Goal: Find specific page/section: Find specific page/section

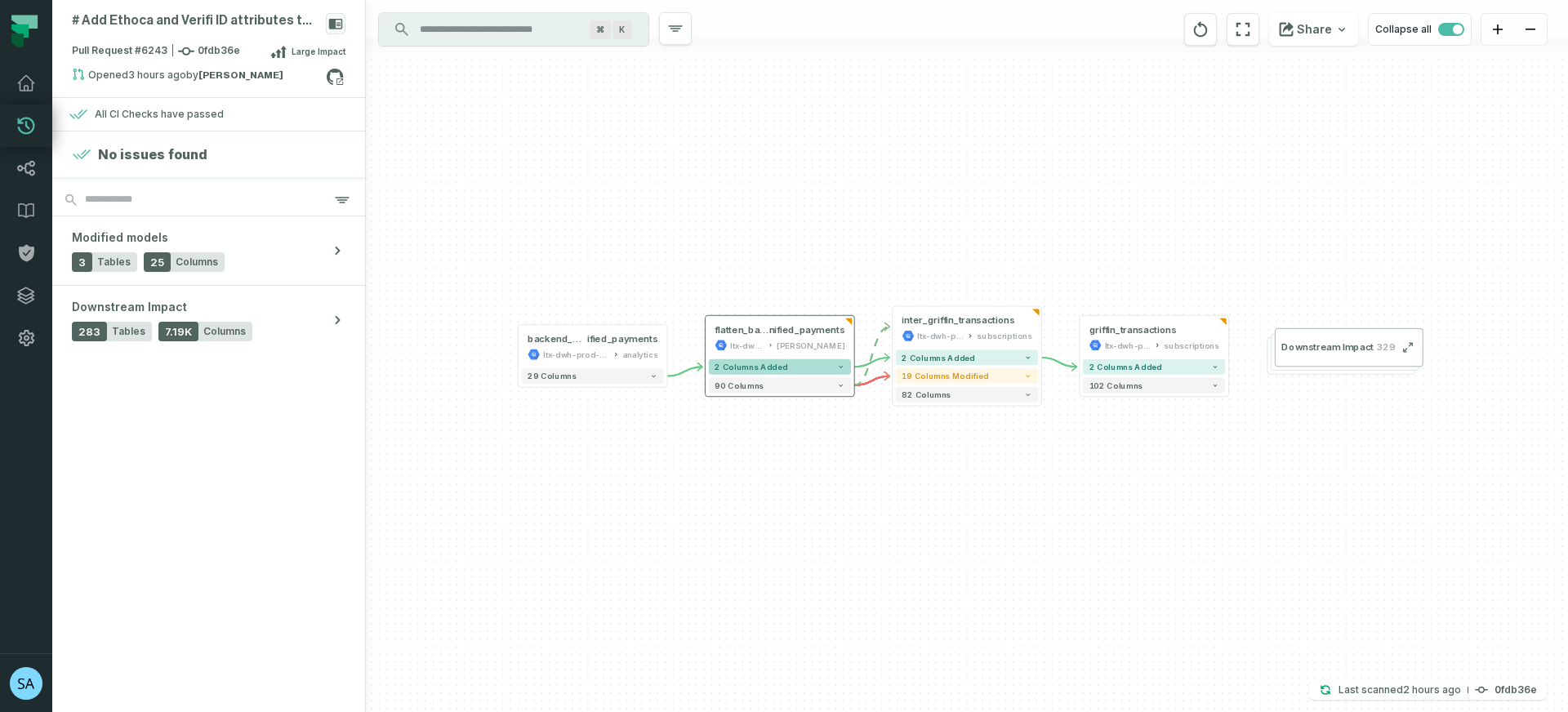
click at [843, 365] on icon "button" at bounding box center [841, 367] width 7 height 7
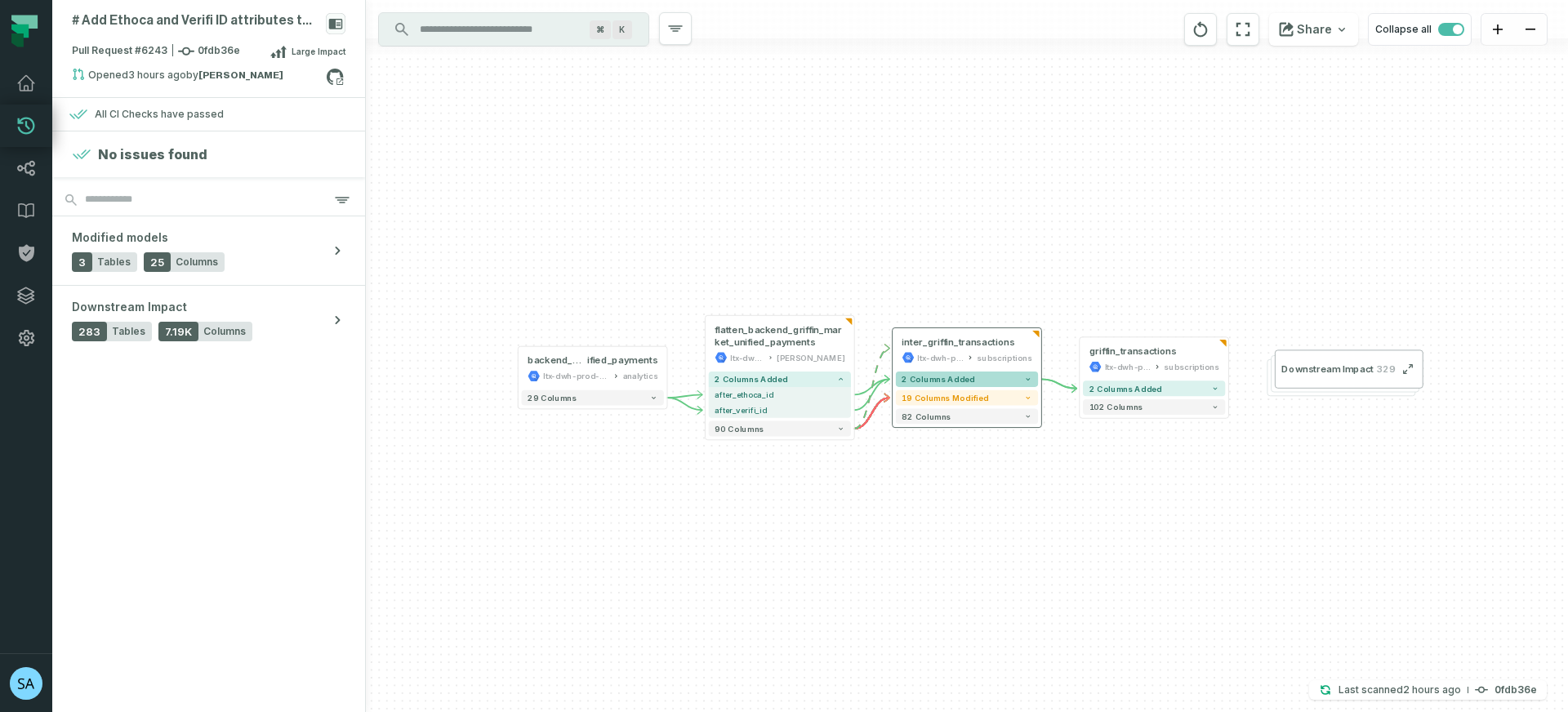
click at [1029, 381] on icon "button" at bounding box center [1028, 379] width 7 height 7
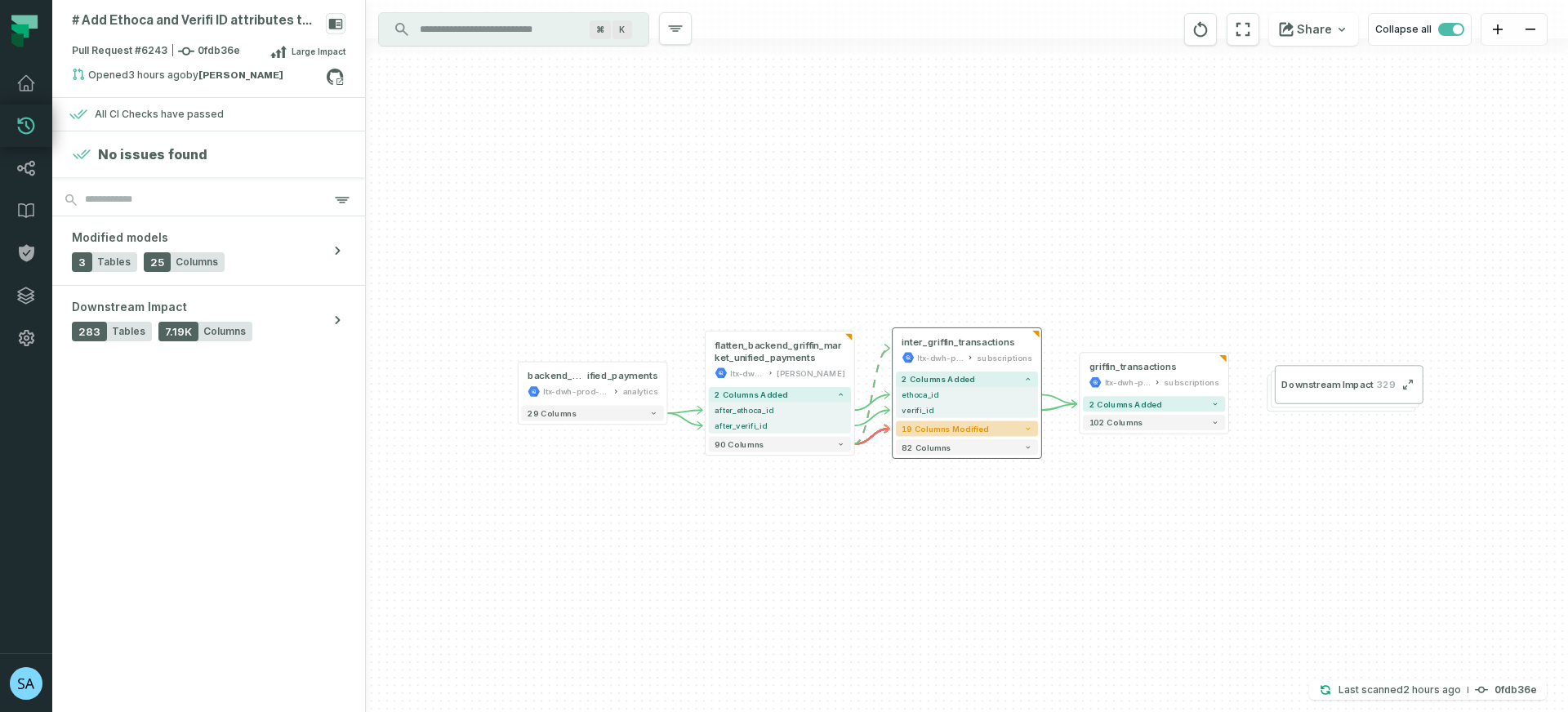
click at [1030, 428] on icon "button" at bounding box center [1028, 429] width 4 height 3
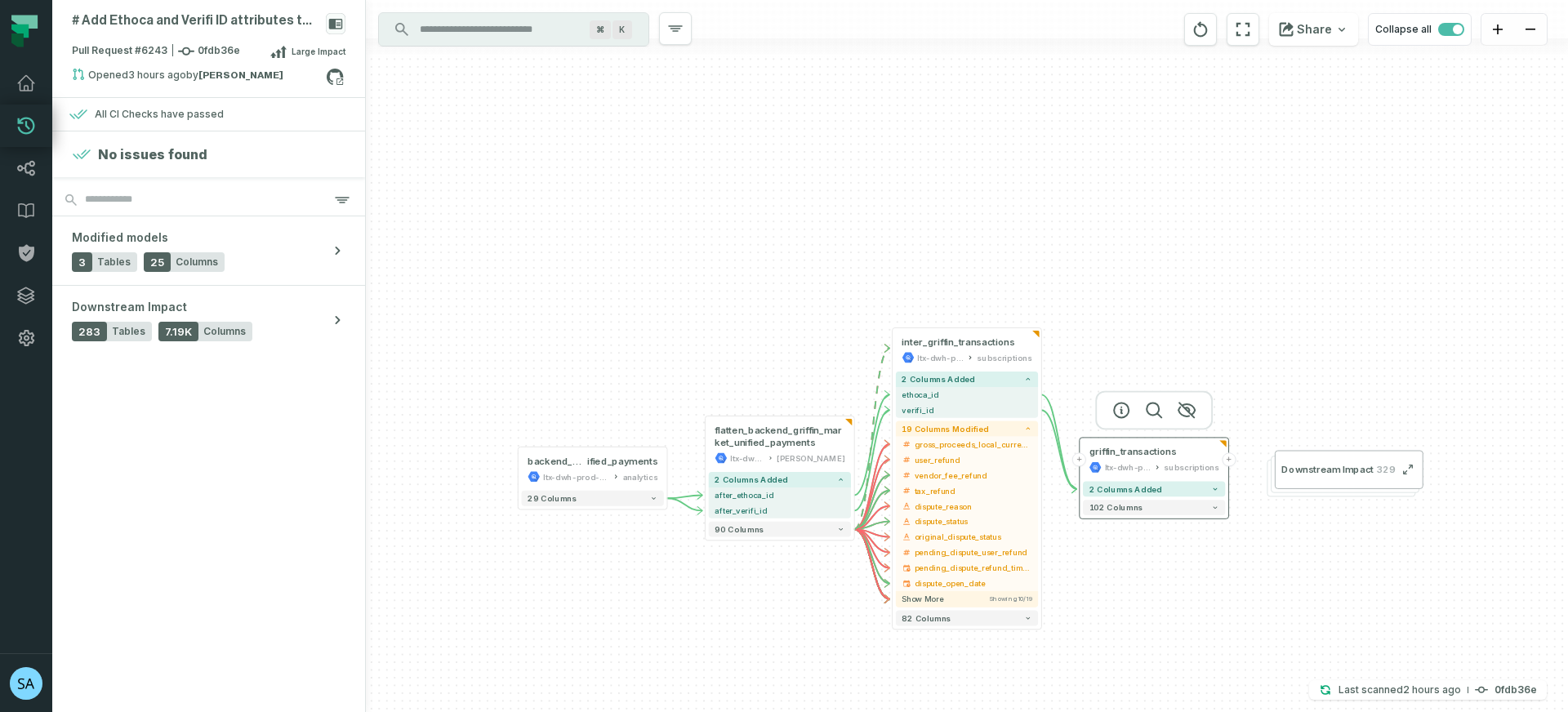
click at [1225, 442] on icon at bounding box center [1223, 444] width 7 height 7
click at [1029, 478] on icon "button" at bounding box center [1025, 474] width 9 height 9
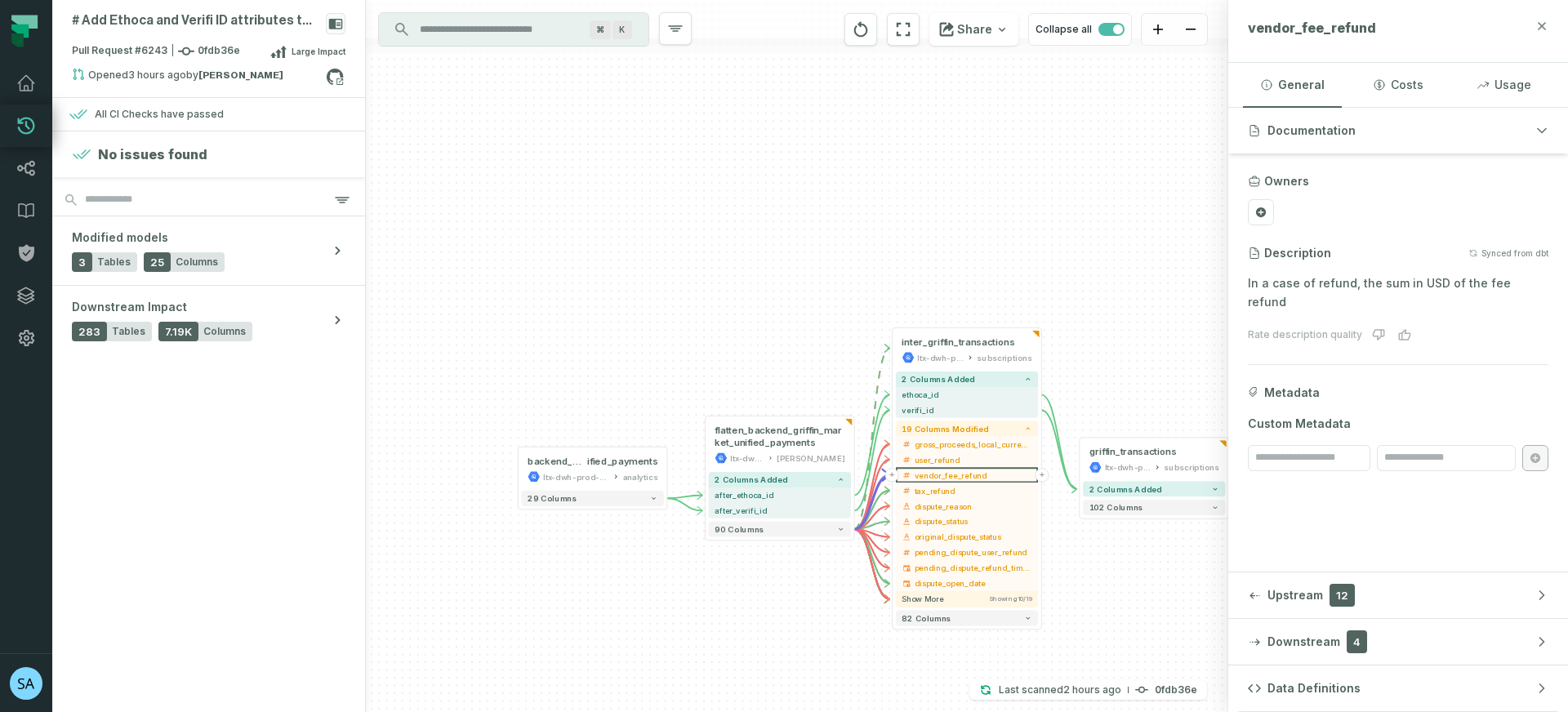
click at [1538, 24] on icon "button" at bounding box center [1542, 25] width 13 height 13
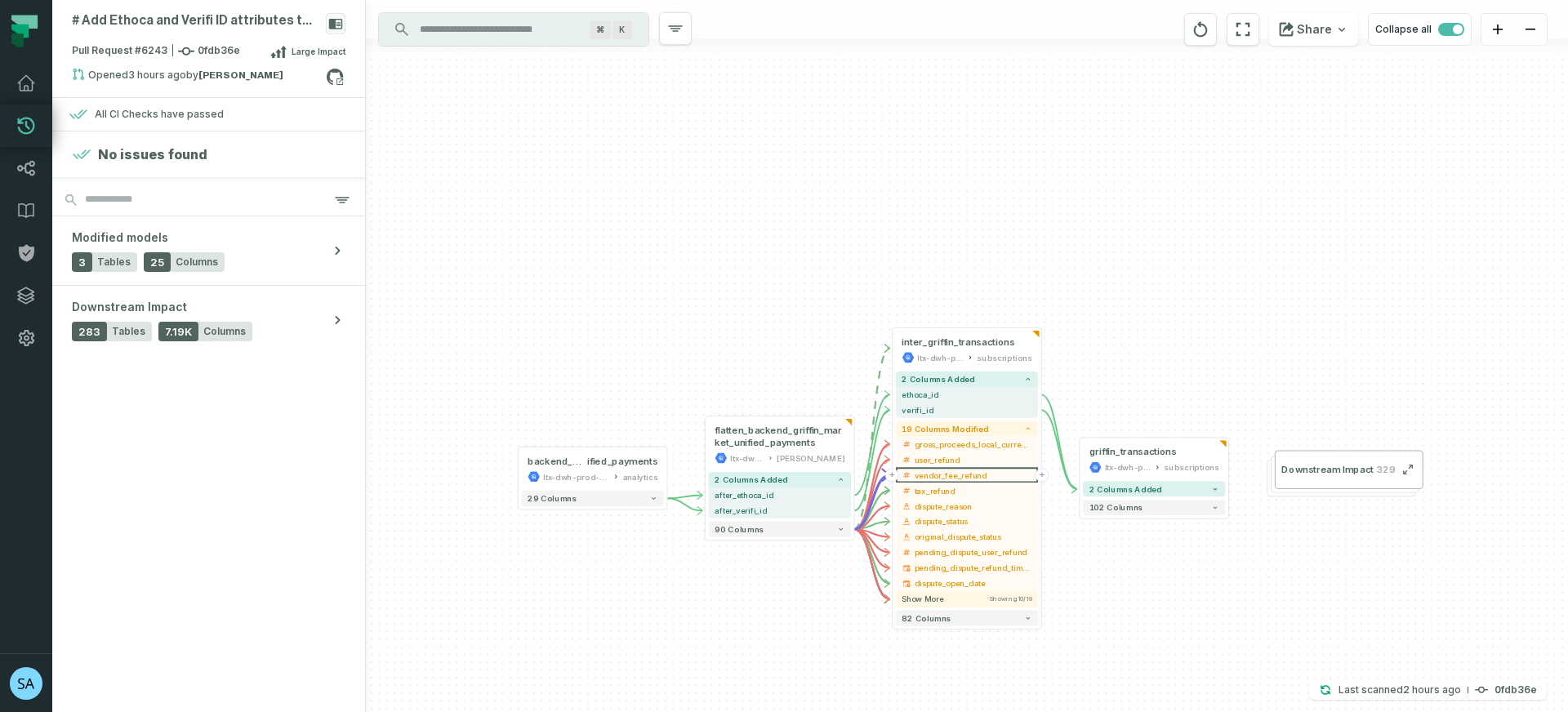
click at [1144, 282] on div "+ griffin_transactions ltx-dwh-prod-processed subscriptions + 2 columns added 1…" at bounding box center [968, 356] width 1203 height 712
